Goal: Task Accomplishment & Management: Use online tool/utility

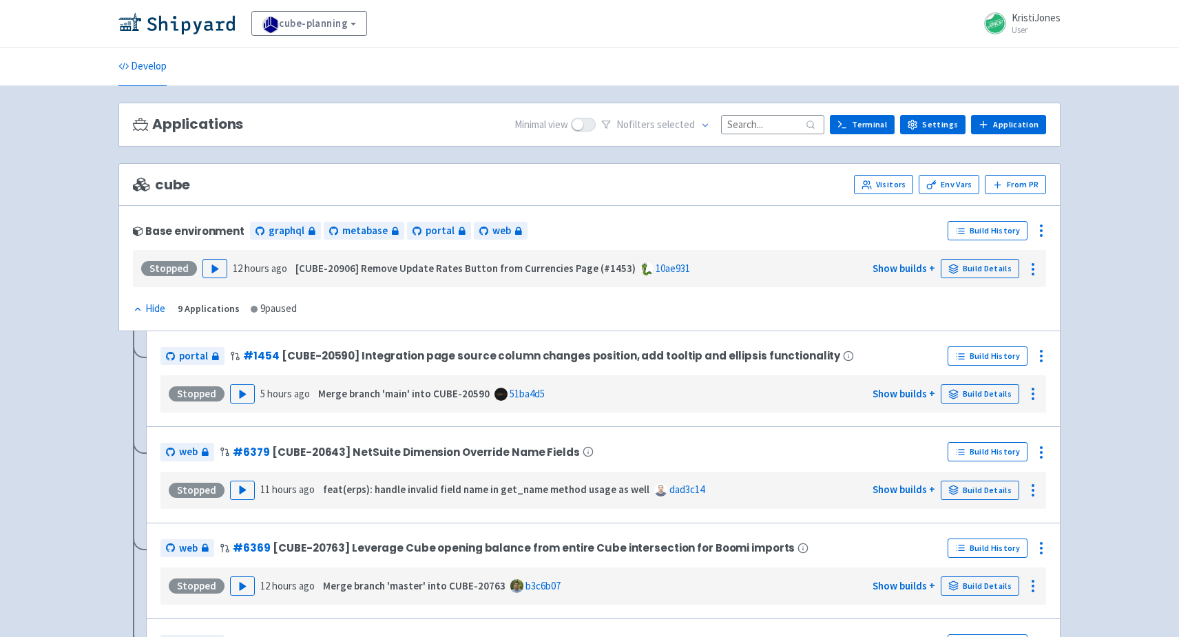
scroll to position [608, 0]
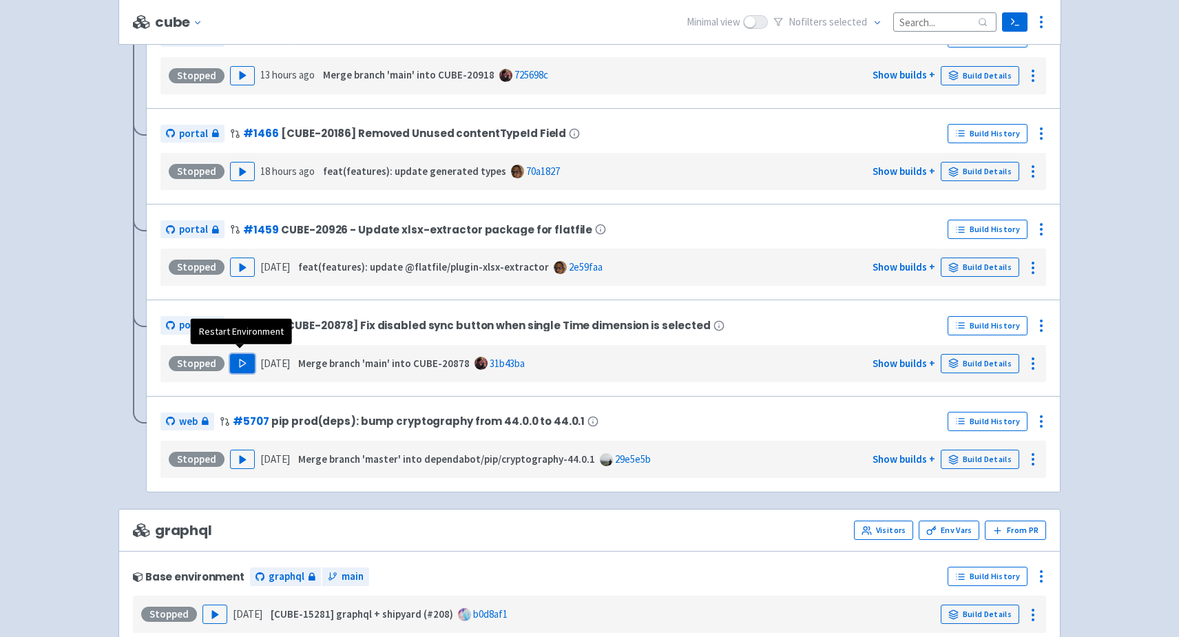
click at [238, 358] on icon "button" at bounding box center [243, 363] width 10 height 10
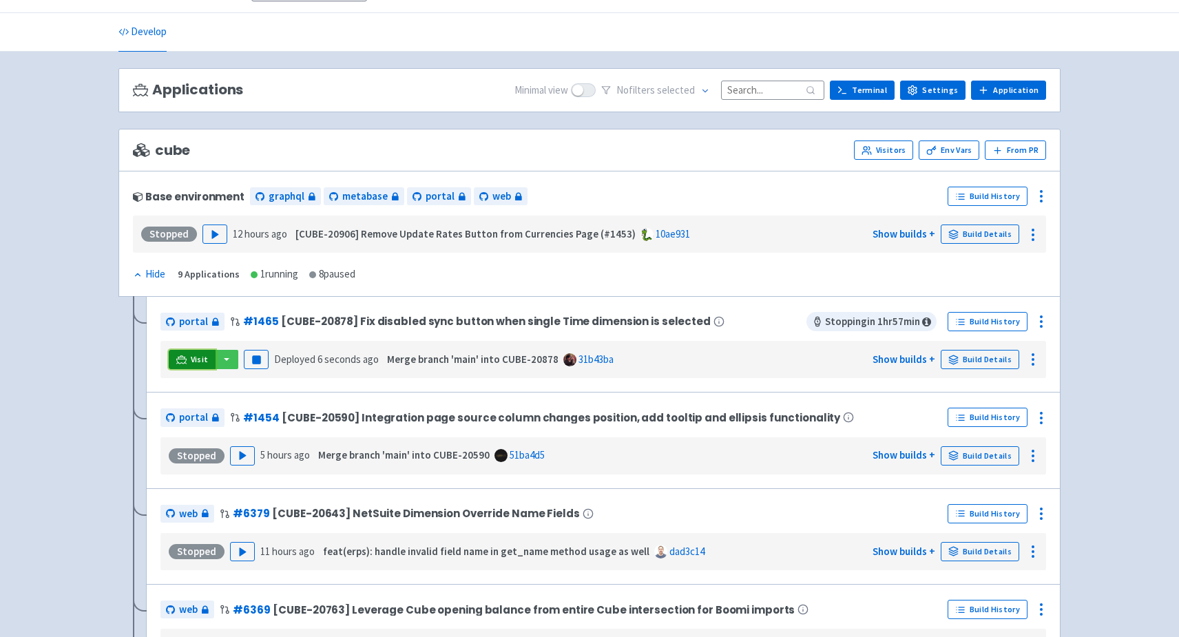
click at [183, 355] on icon at bounding box center [181, 360] width 10 height 10
click at [1041, 316] on circle at bounding box center [1041, 316] width 1 height 1
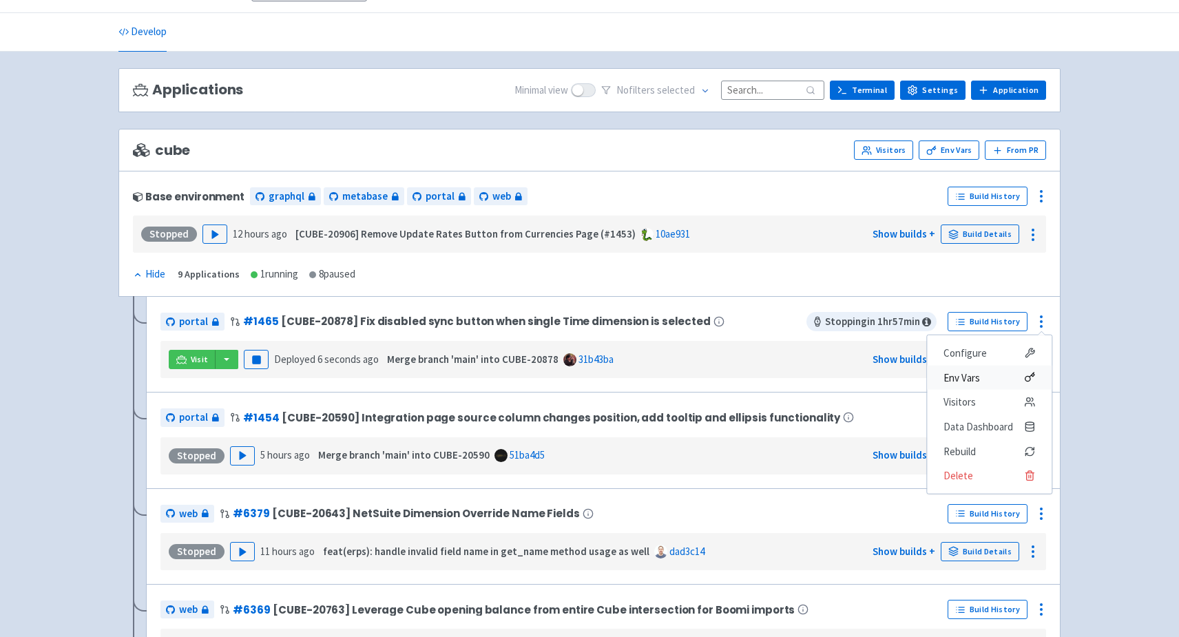
click at [969, 375] on span "Env Vars" at bounding box center [962, 377] width 37 height 19
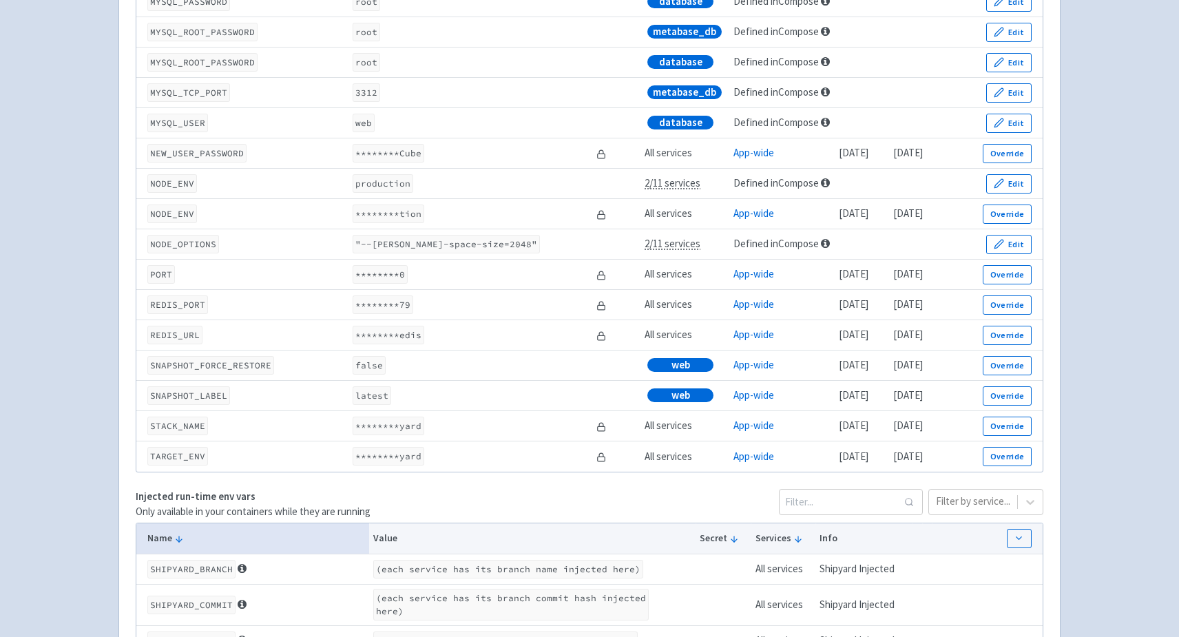
scroll to position [1951, 0]
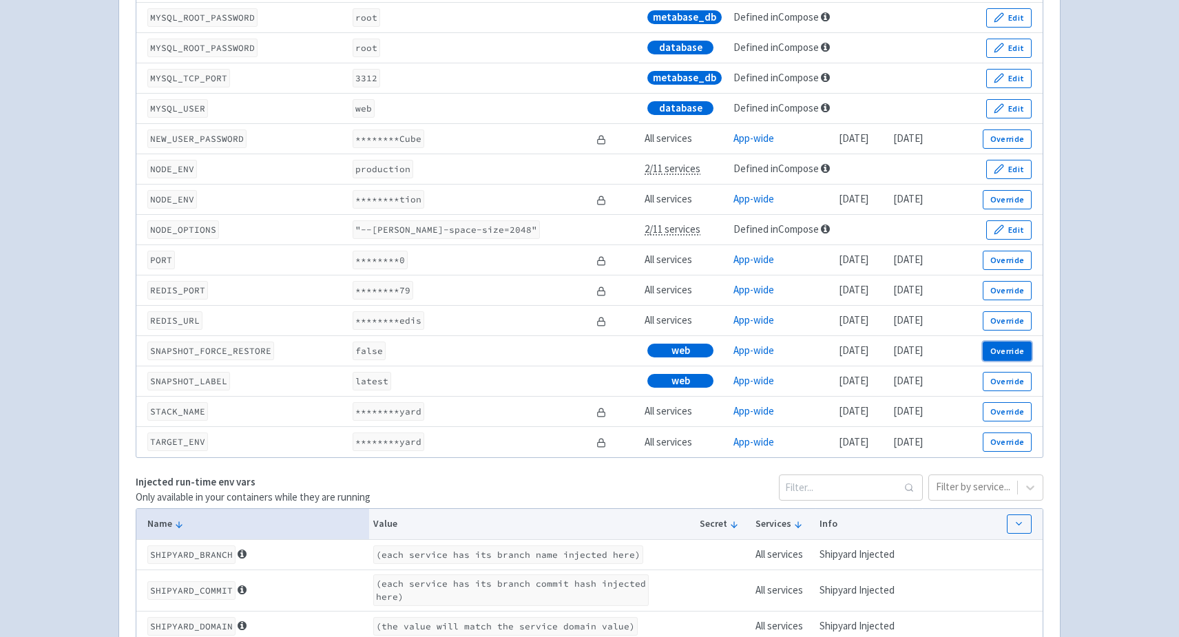
click at [1019, 361] on button "Override" at bounding box center [1007, 351] width 49 height 19
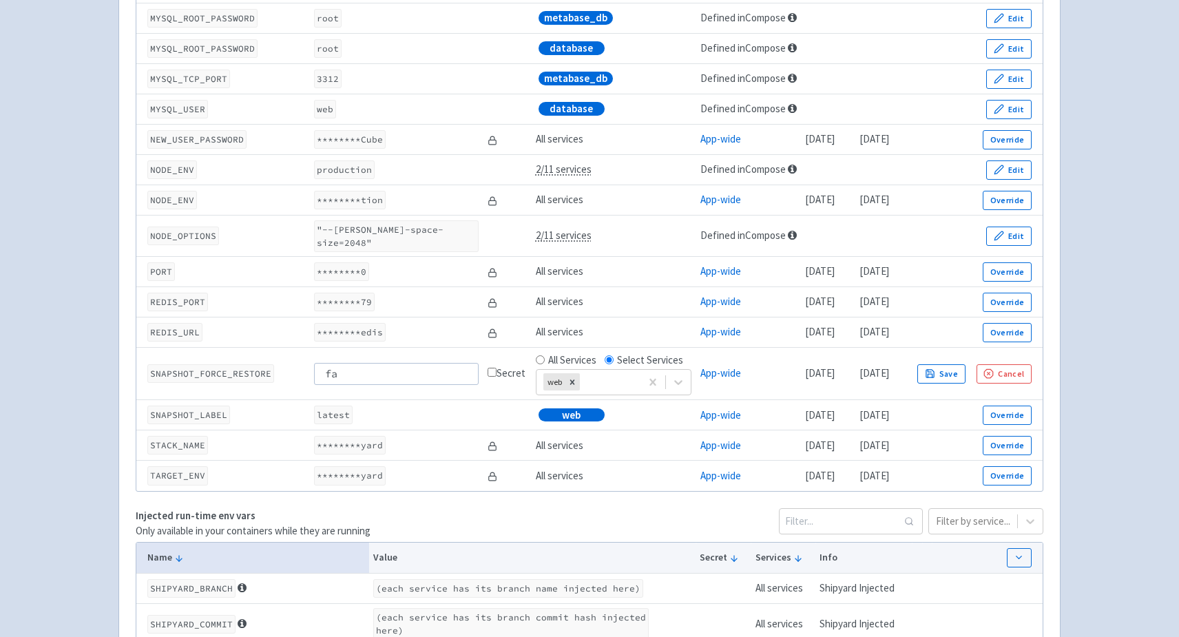
type input "f"
type input "true"
click at [966, 364] on button "Save" at bounding box center [942, 373] width 48 height 19
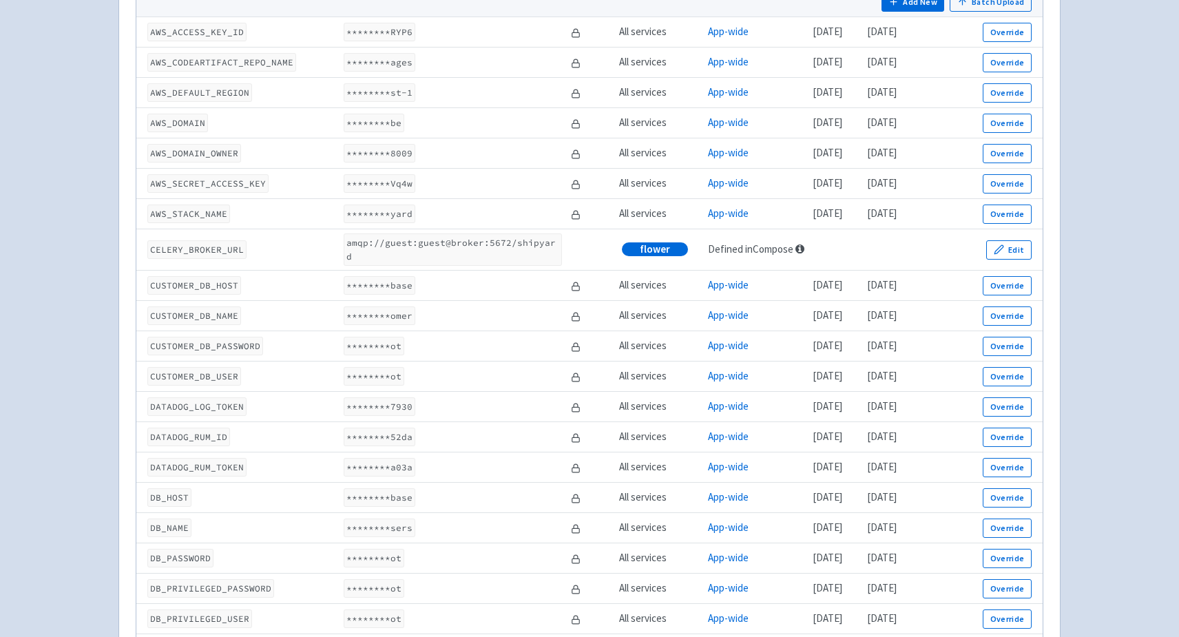
scroll to position [0, 0]
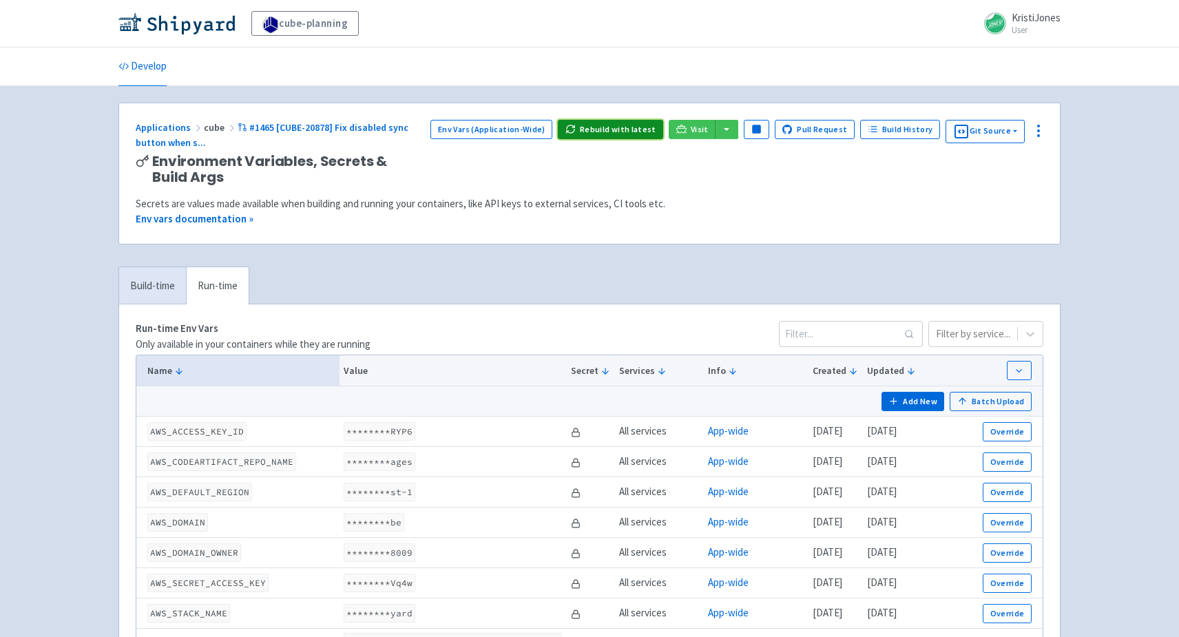
click at [622, 128] on button "Rebuild with latest" at bounding box center [610, 129] width 105 height 19
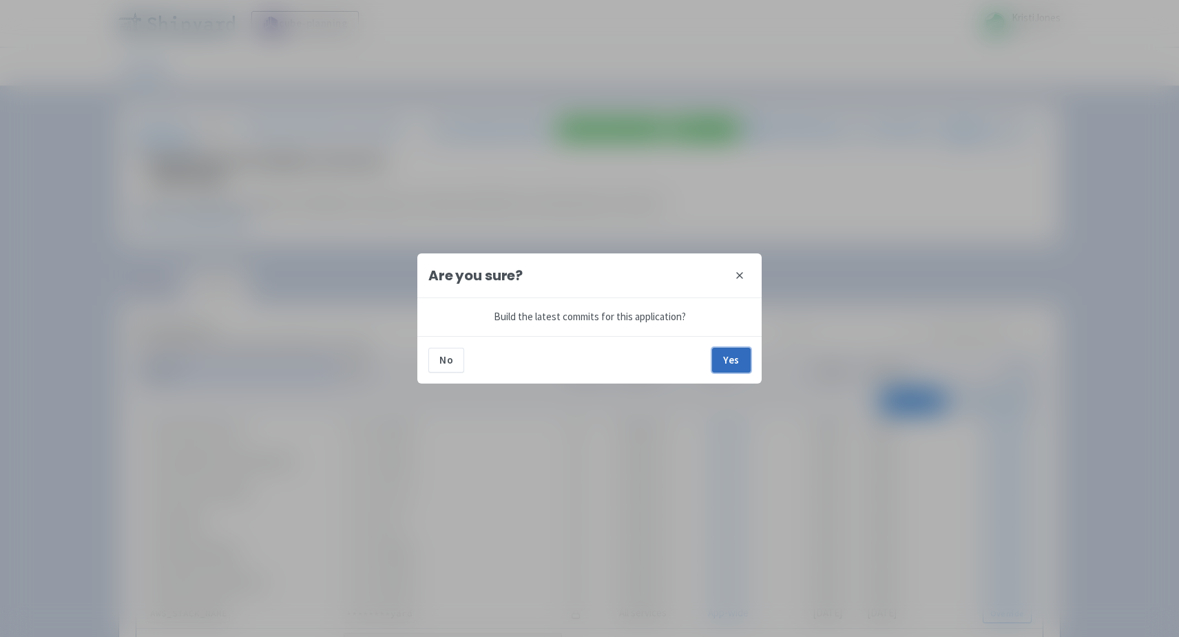
click at [746, 357] on button "Yes" at bounding box center [731, 360] width 39 height 25
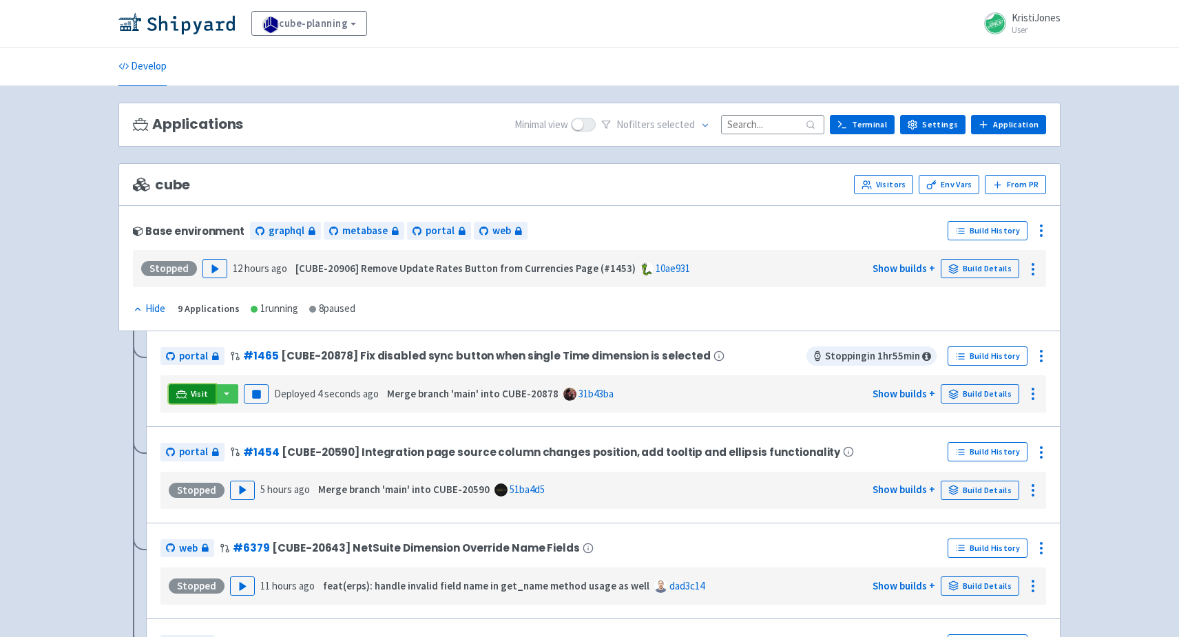
click at [189, 386] on link "Visit" at bounding box center [192, 393] width 47 height 19
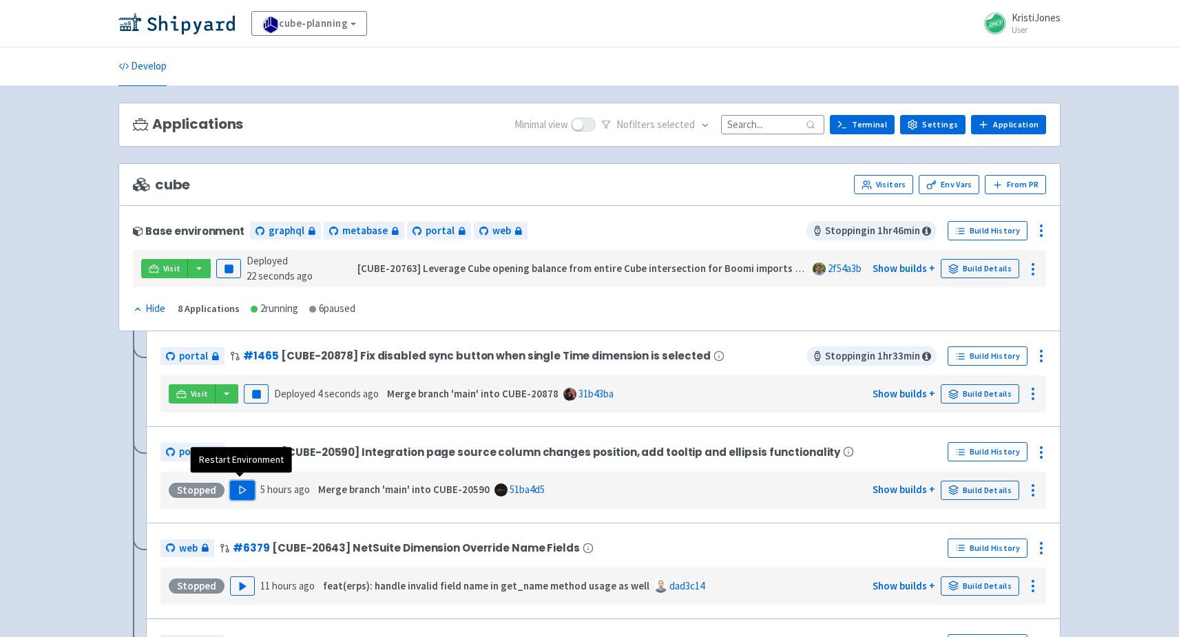
click at [240, 486] on polygon "button" at bounding box center [243, 490] width 6 height 8
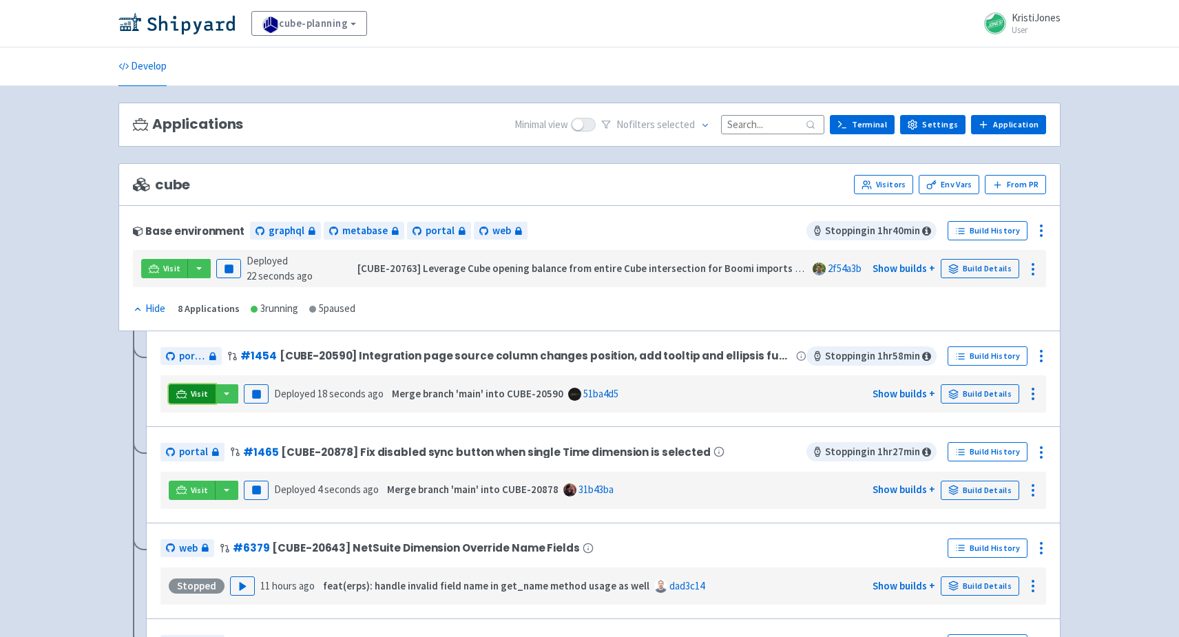
click at [187, 387] on link "Visit" at bounding box center [192, 393] width 47 height 19
